Goal: Task Accomplishment & Management: Manage account settings

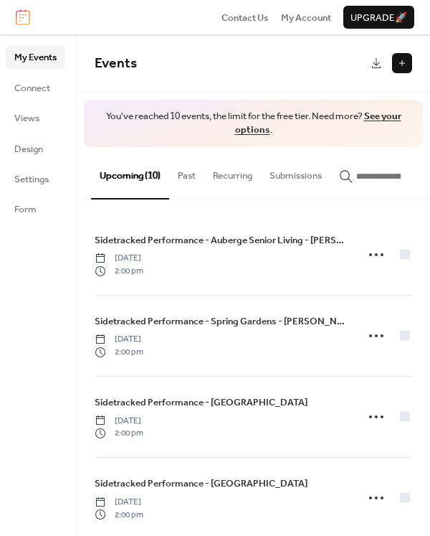
click at [126, 174] on button "Upcoming (10)" at bounding box center [130, 173] width 78 height 52
